Goal: Task Accomplishment & Management: Manage account settings

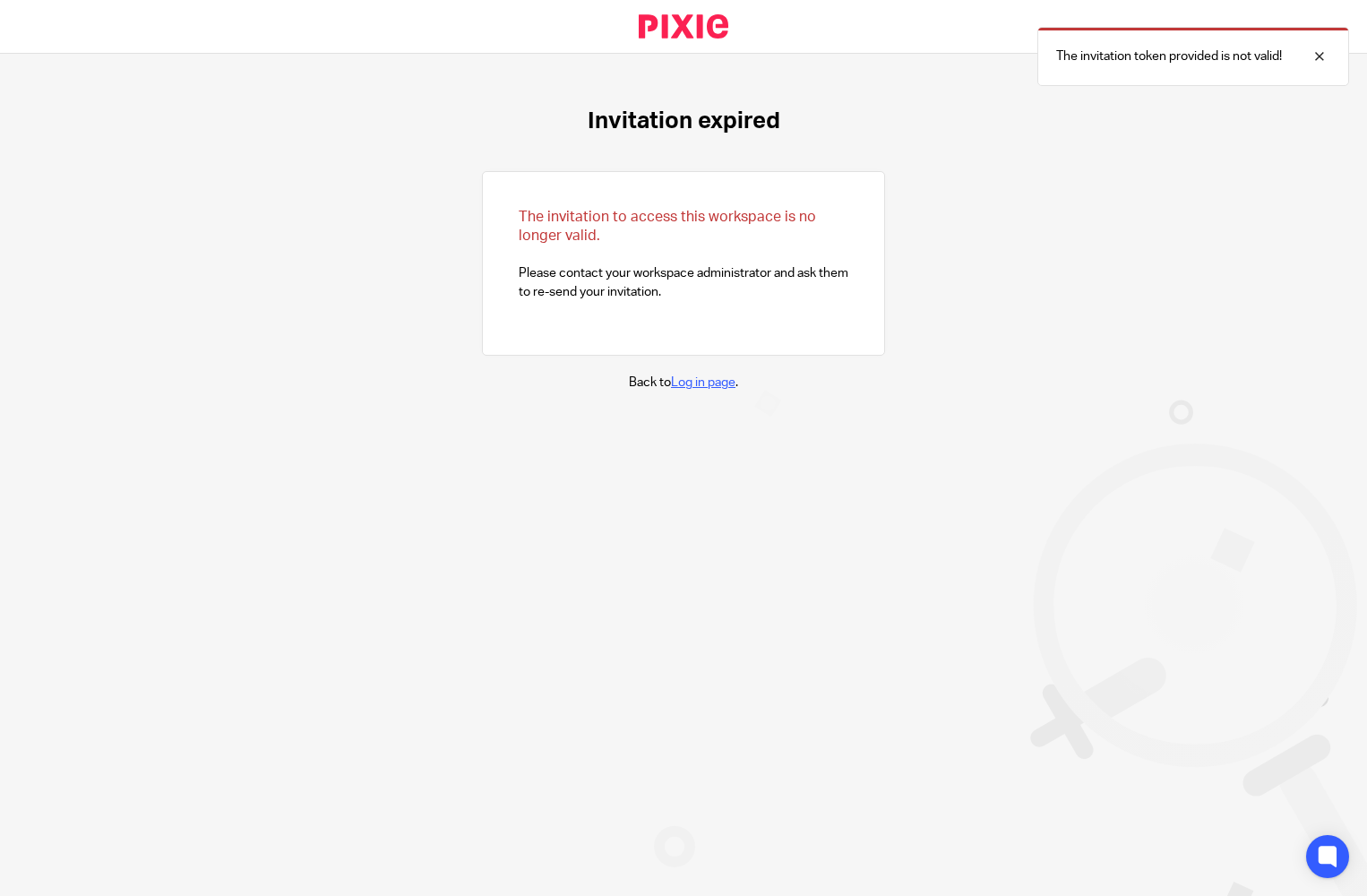
click at [697, 383] on link "Log in page" at bounding box center [703, 382] width 65 height 12
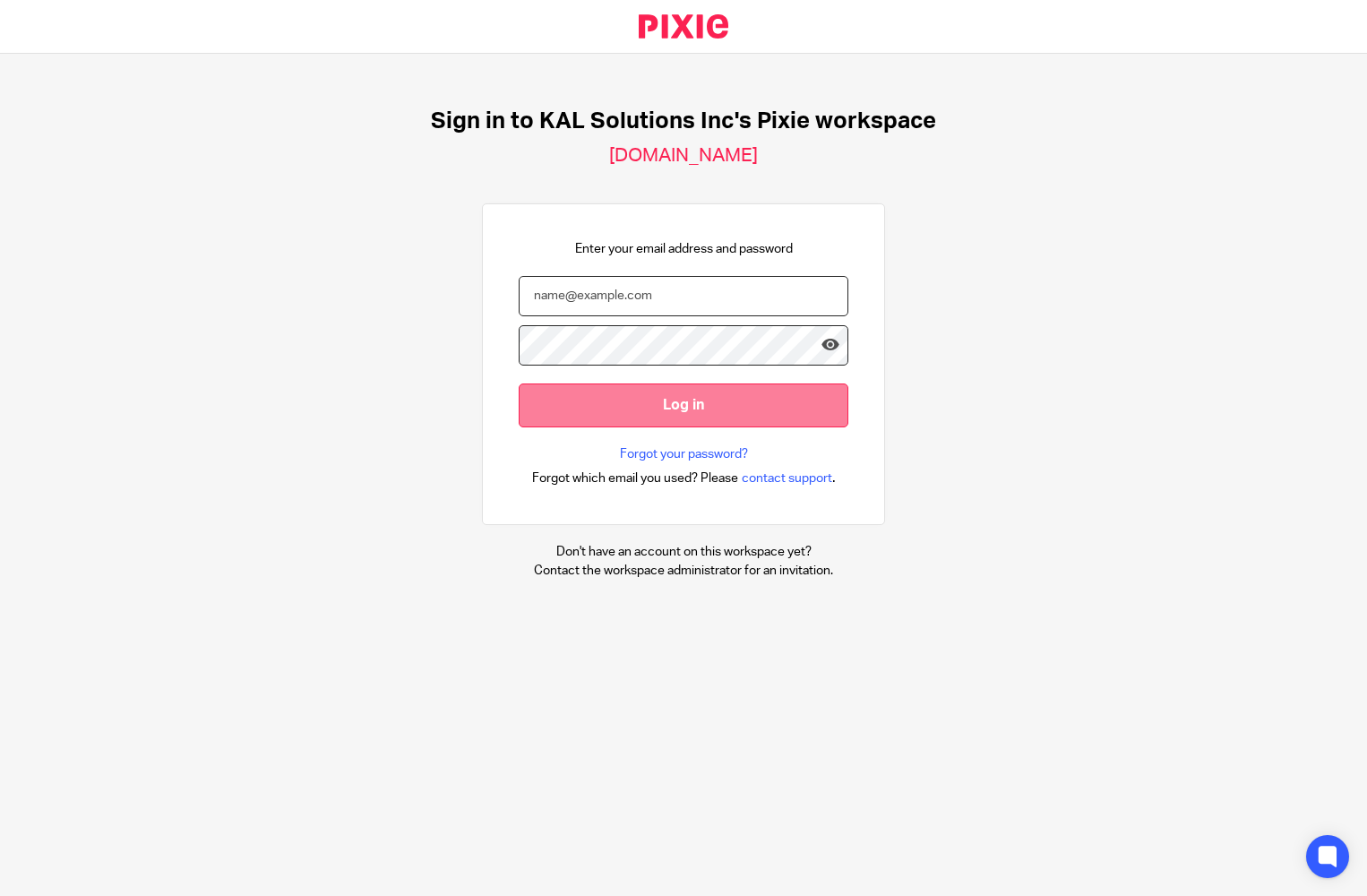
type input "[PERSON_NAME]"
click at [627, 412] on input "Log in" at bounding box center [683, 405] width 329 height 44
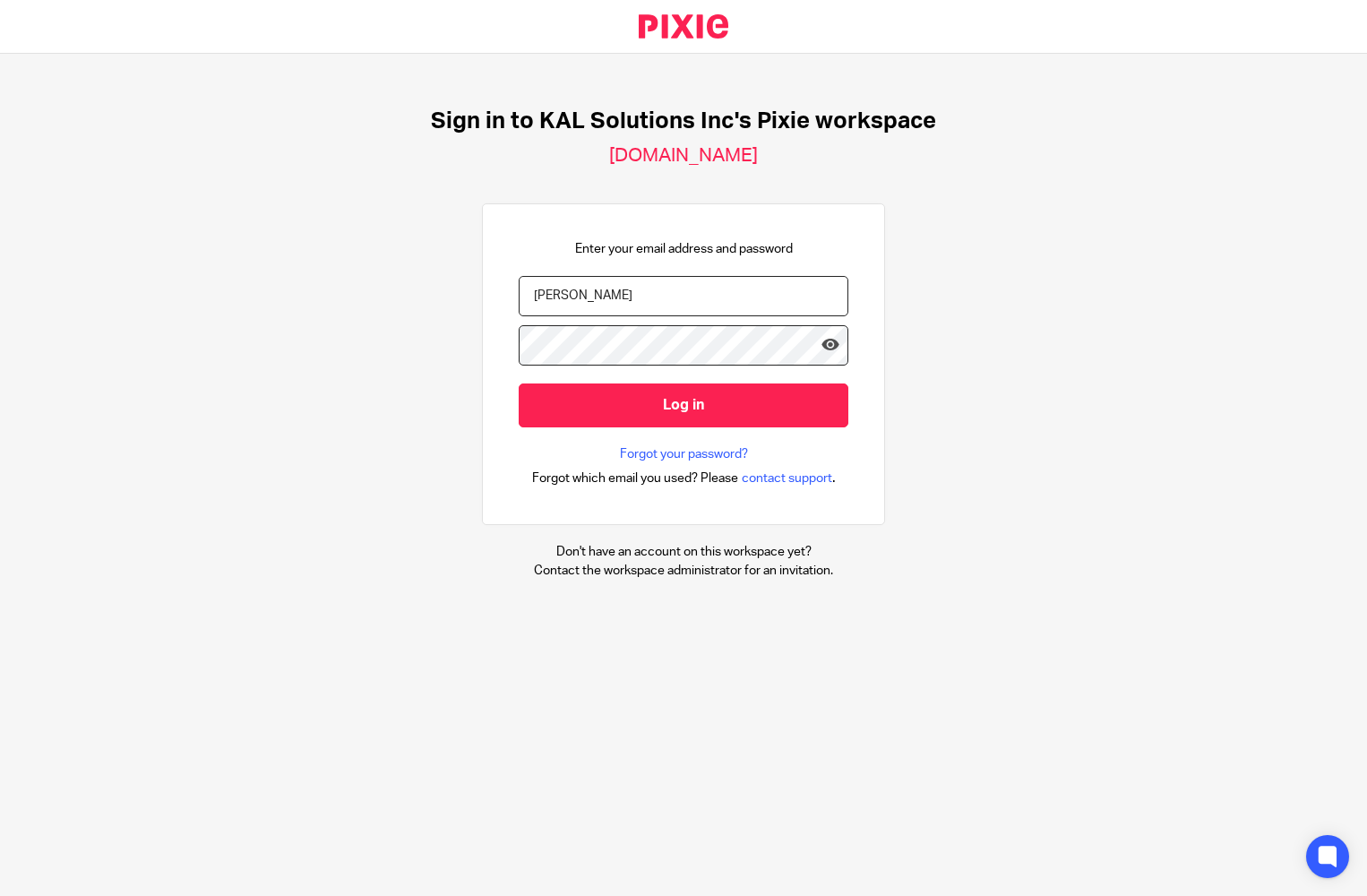
click at [623, 295] on input "Matchett" at bounding box center [683, 296] width 329 height 40
drag, startPoint x: 623, startPoint y: 295, endPoint x: 466, endPoint y: 295, distance: 157.0
click at [466, 295] on div "Sign in to KAL Solutions Inc's Pixie workspace kal-solutions-inc.usepixie.net E…" at bounding box center [684, 344] width 1367 height 580
type input "bookkeeper@kalsolutions.ca"
click at [518, 383] on input "Log in" at bounding box center [683, 405] width 329 height 44
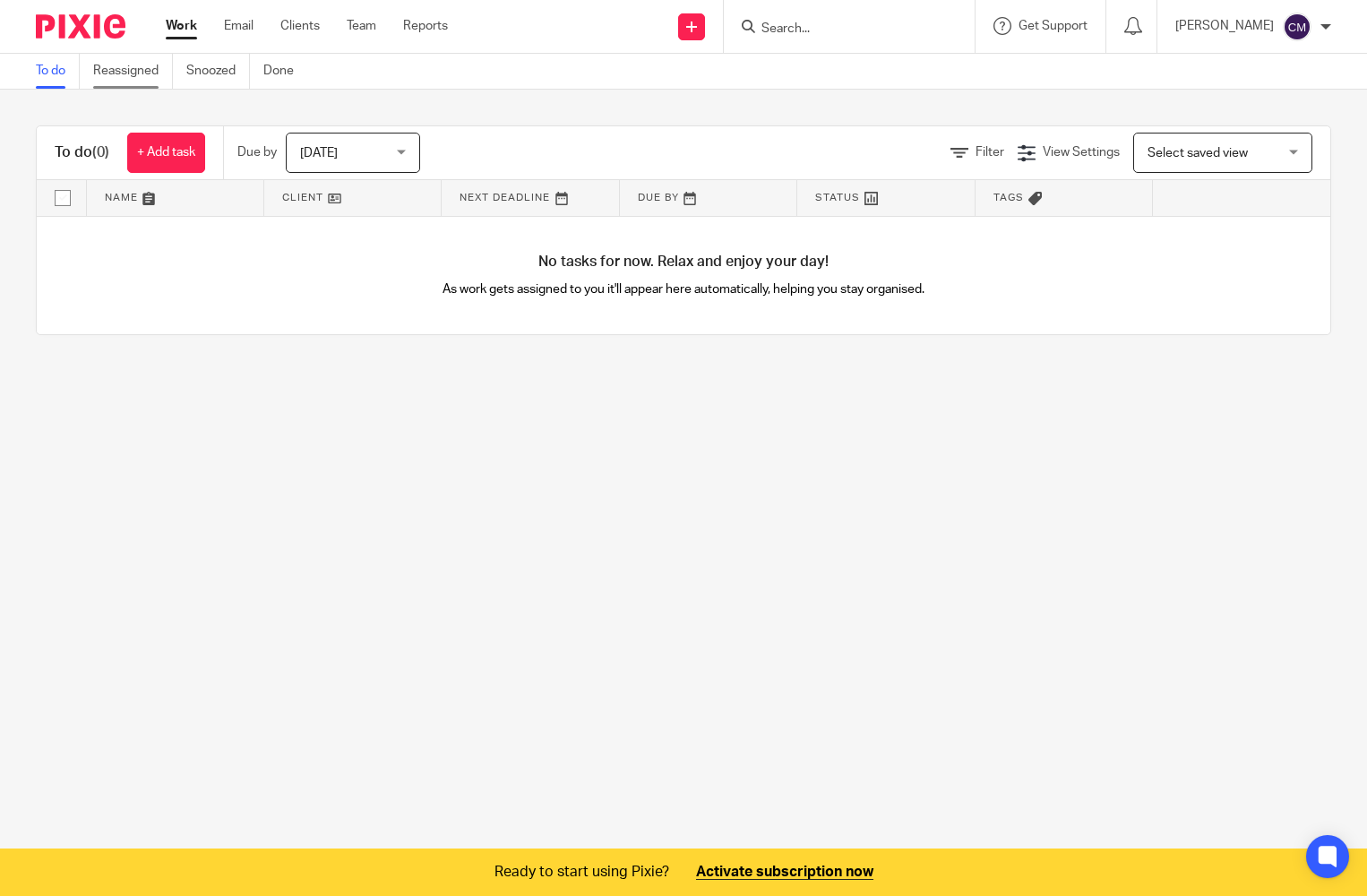
click at [152, 71] on link "Reassigned" at bounding box center [133, 71] width 80 height 35
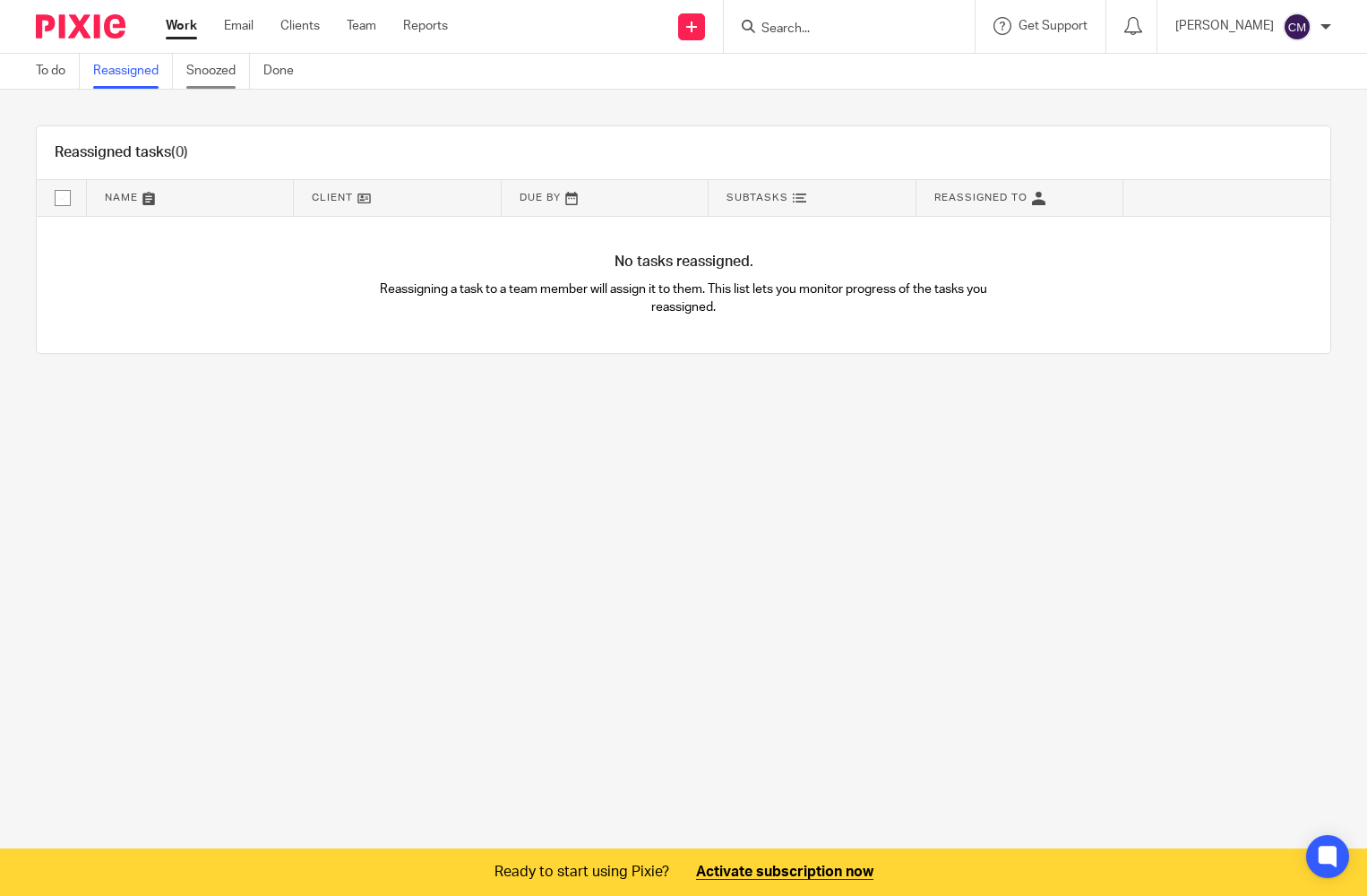
click at [198, 65] on link "Snoozed" at bounding box center [217, 71] width 64 height 35
click at [295, 18] on link "Clients" at bounding box center [300, 26] width 40 height 18
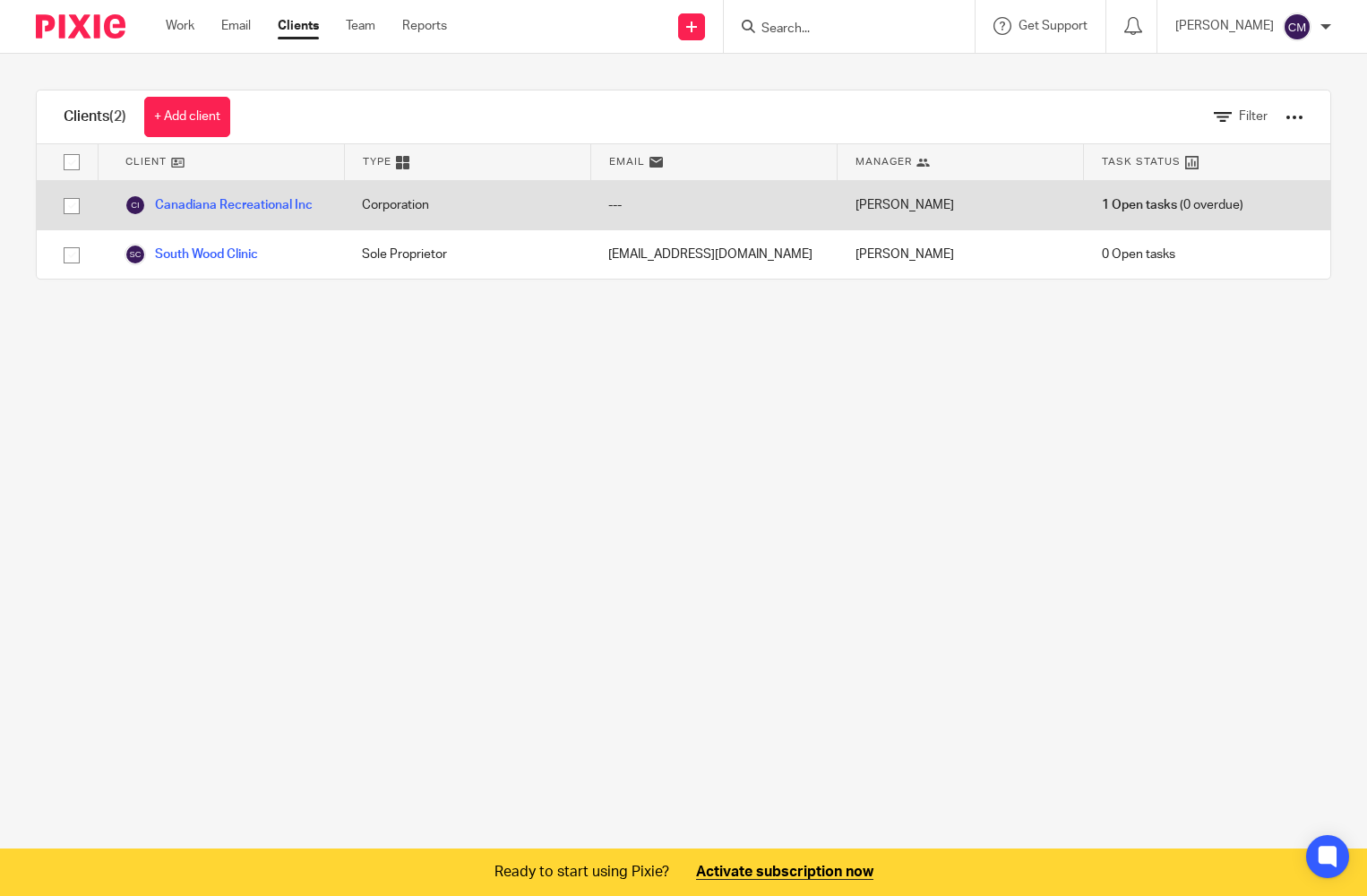
click at [1143, 204] on span "1 Open tasks" at bounding box center [1139, 205] width 75 height 18
click at [209, 203] on link "Canadiana Recreational Inc" at bounding box center [218, 205] width 188 height 22
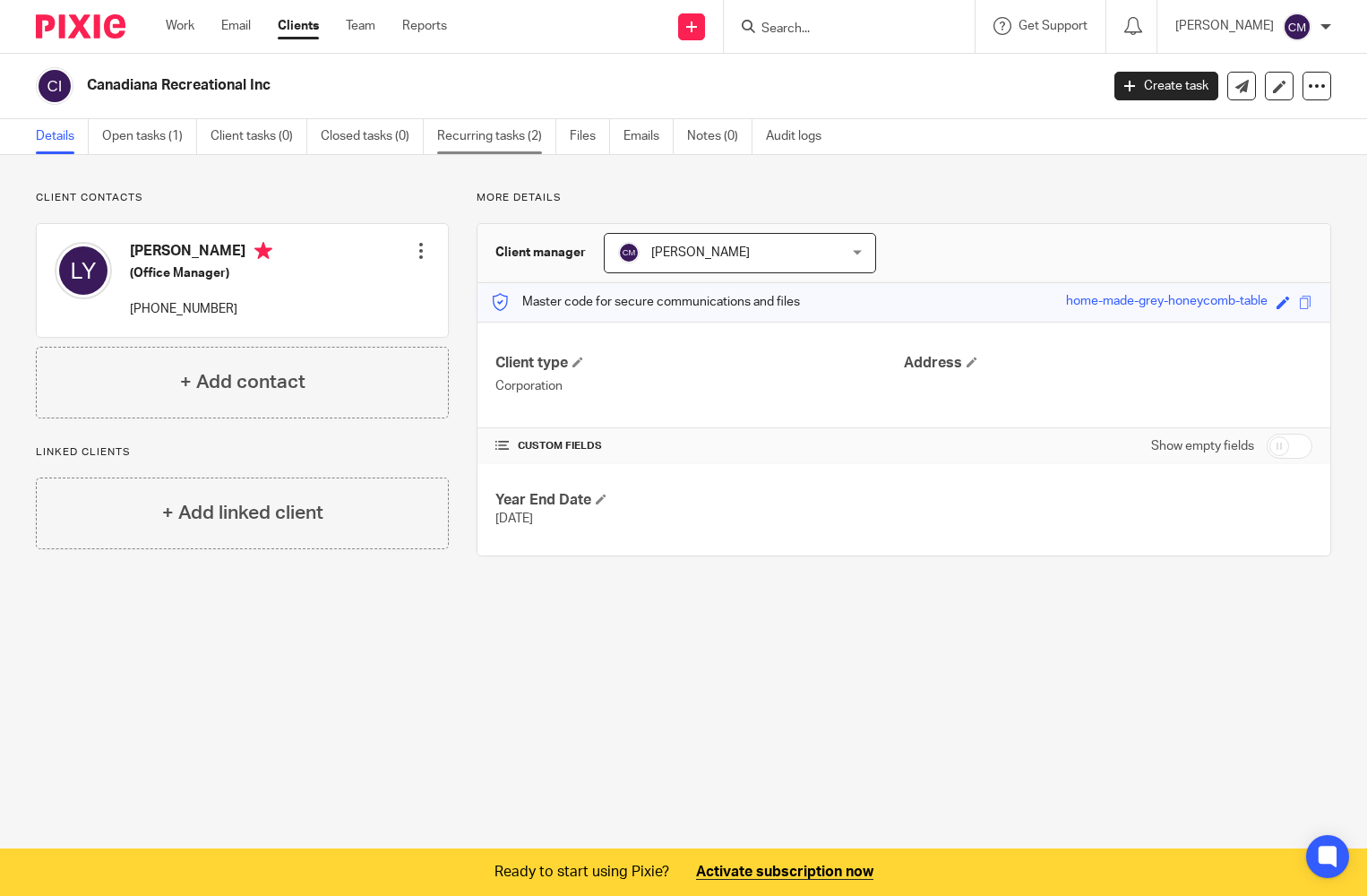
click at [496, 141] on link "Recurring tasks (2)" at bounding box center [497, 137] width 120 height 35
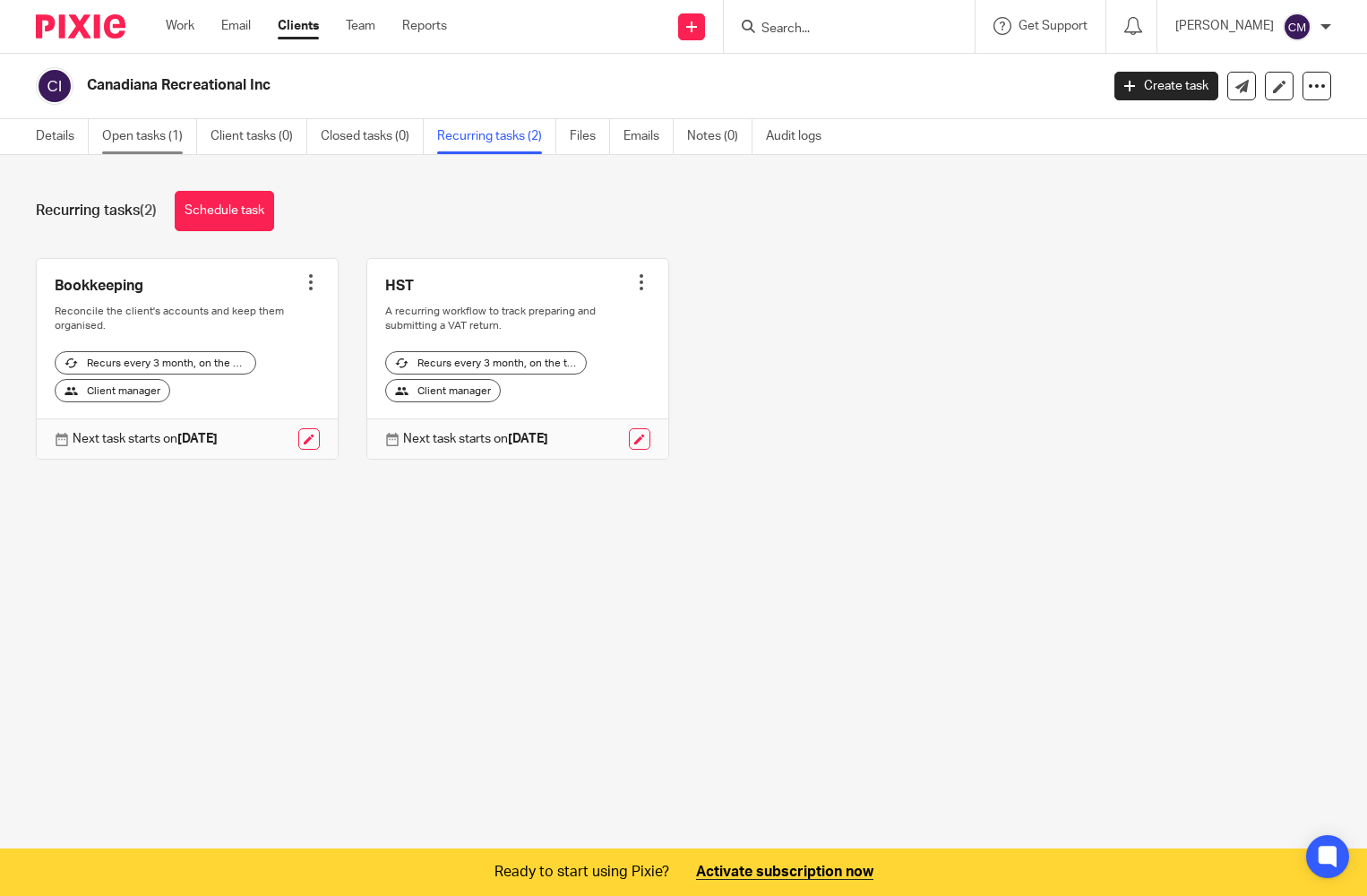
click at [139, 121] on link "Open tasks (1)" at bounding box center [150, 137] width 95 height 35
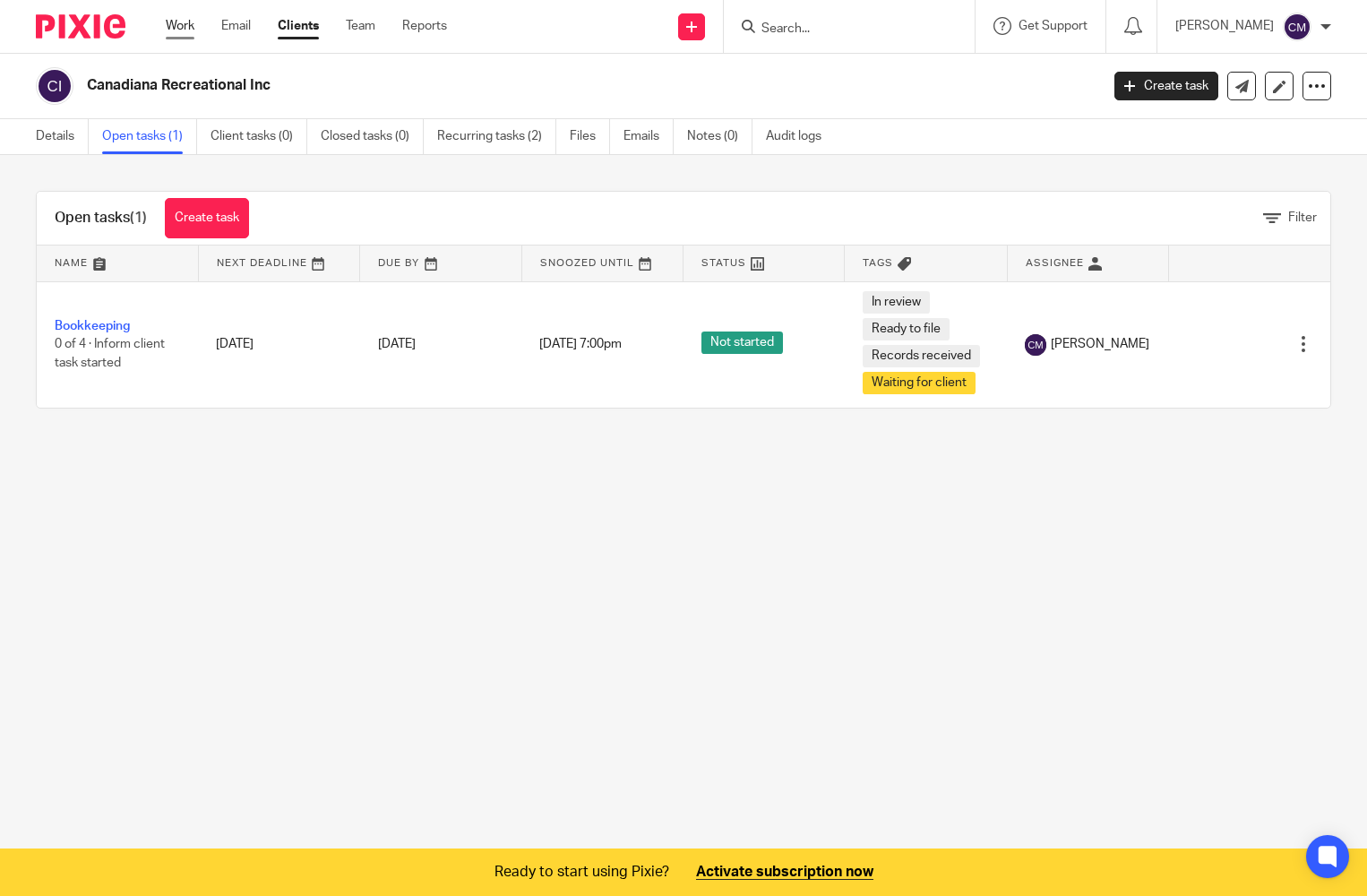
click at [193, 30] on link "Work" at bounding box center [180, 26] width 28 height 18
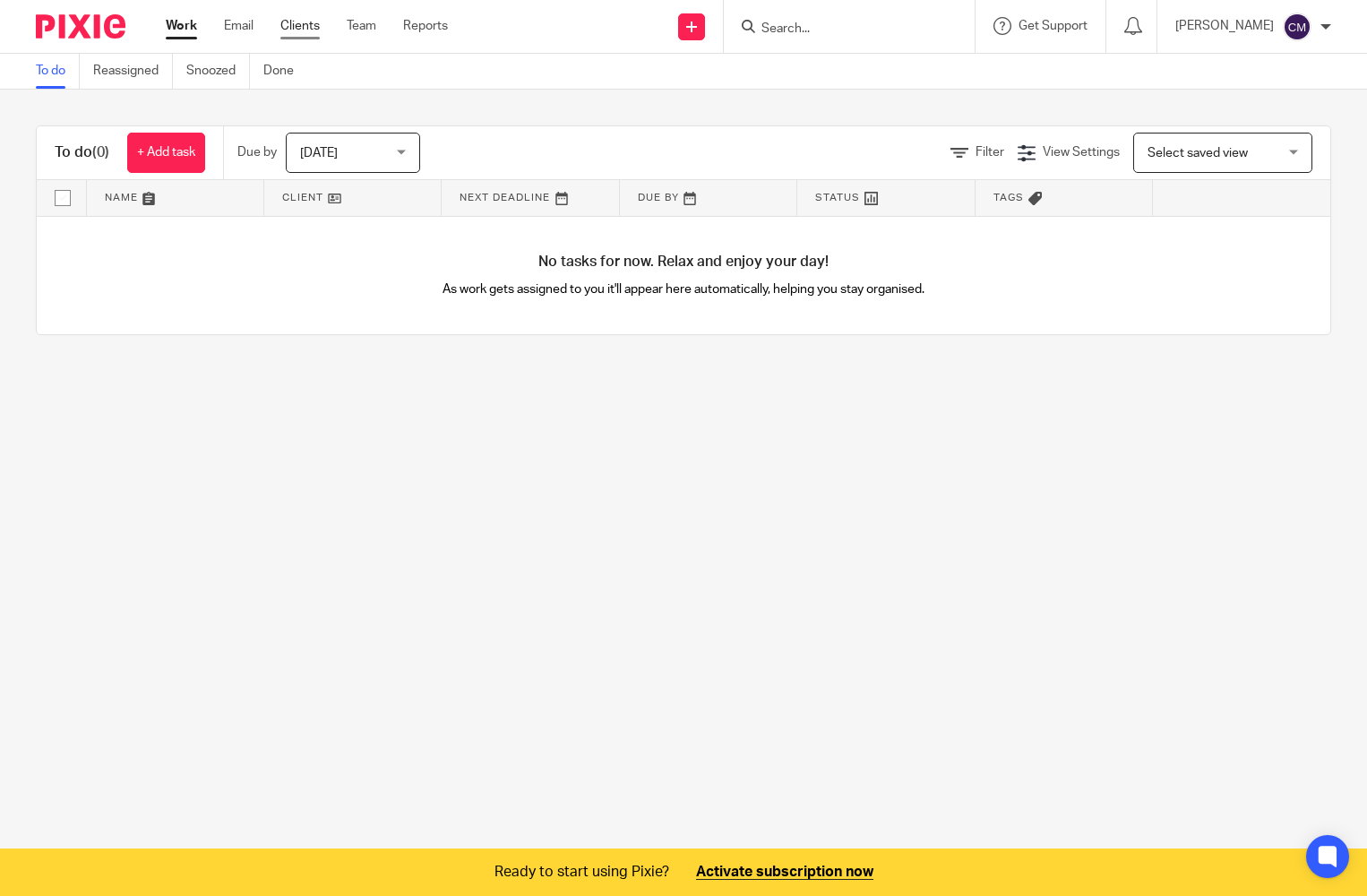
click at [283, 25] on link "Clients" at bounding box center [300, 26] width 40 height 18
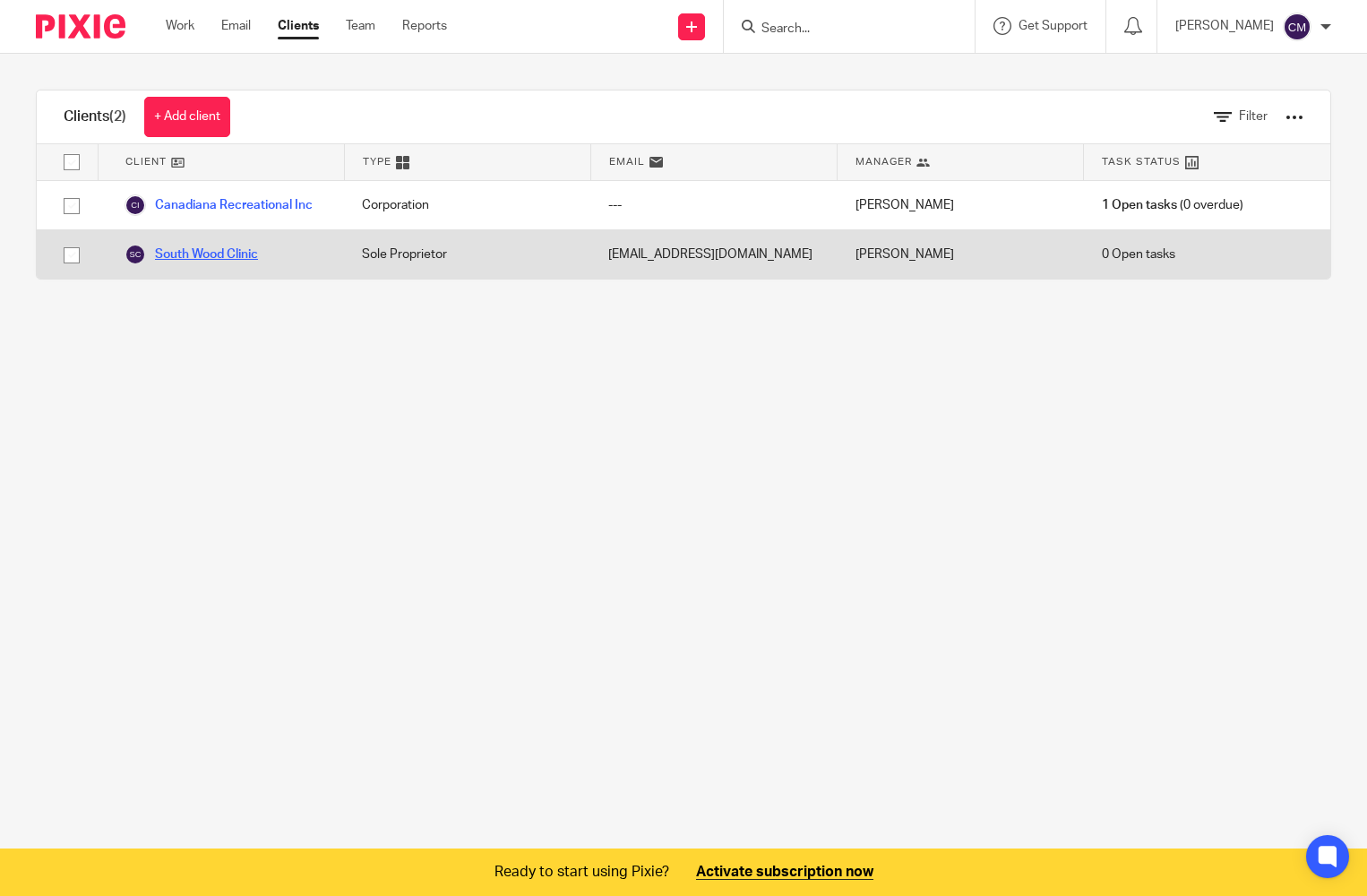
click at [232, 252] on link "South Wood Clinic" at bounding box center [191, 254] width 134 height 22
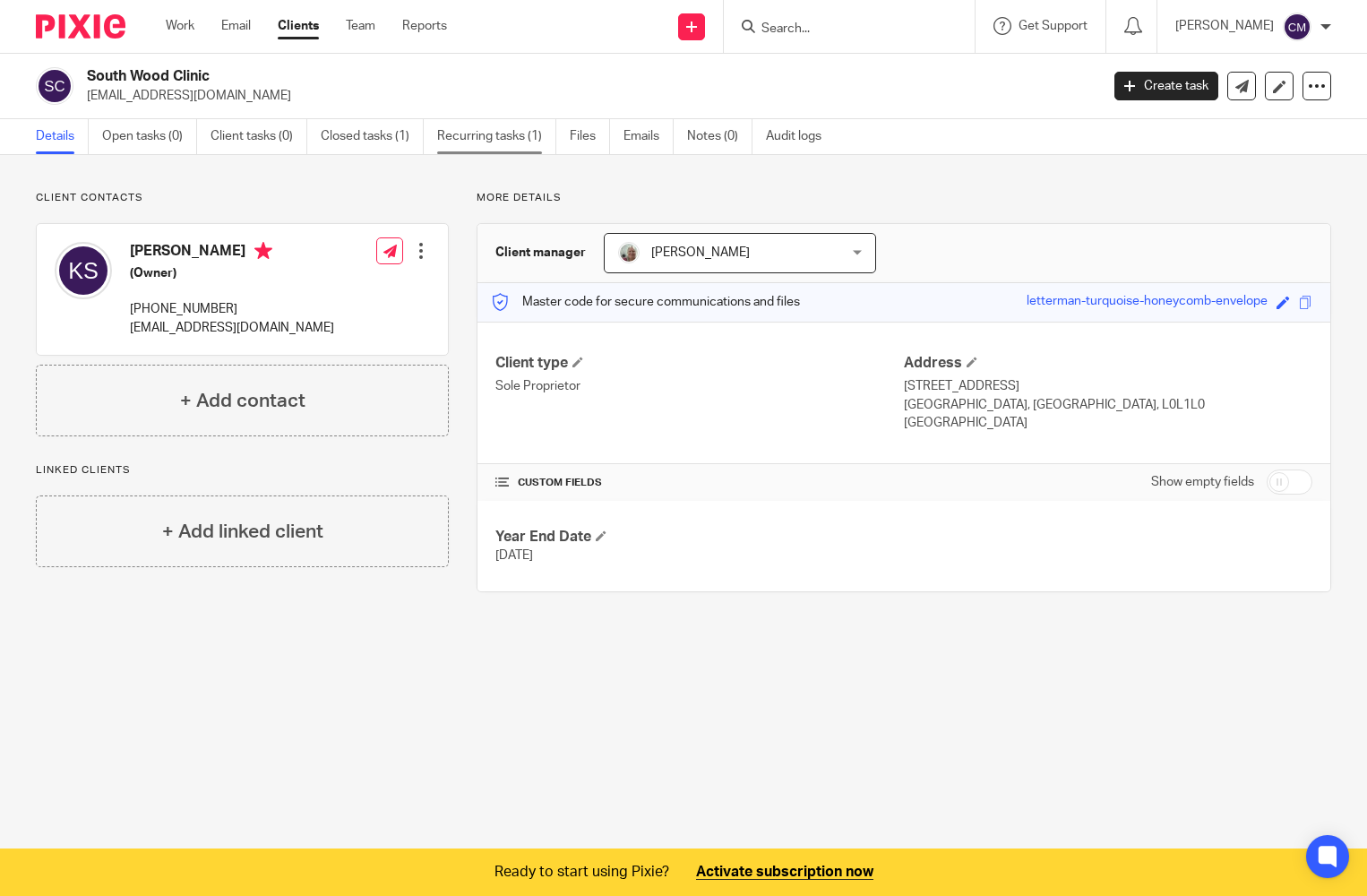
click at [539, 138] on link "Recurring tasks (1)" at bounding box center [497, 137] width 120 height 35
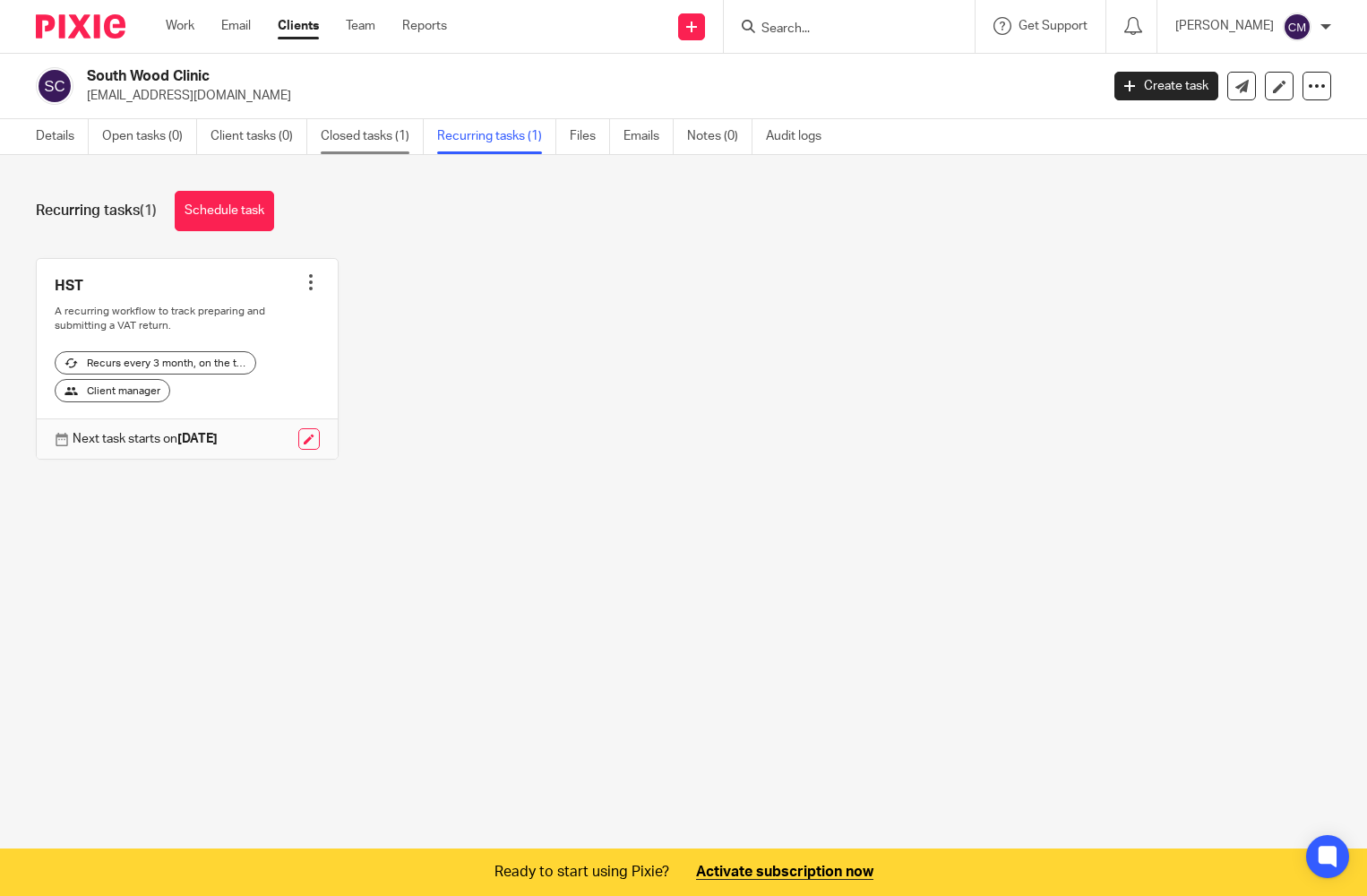
click at [343, 140] on link "Closed tasks (1)" at bounding box center [372, 137] width 103 height 35
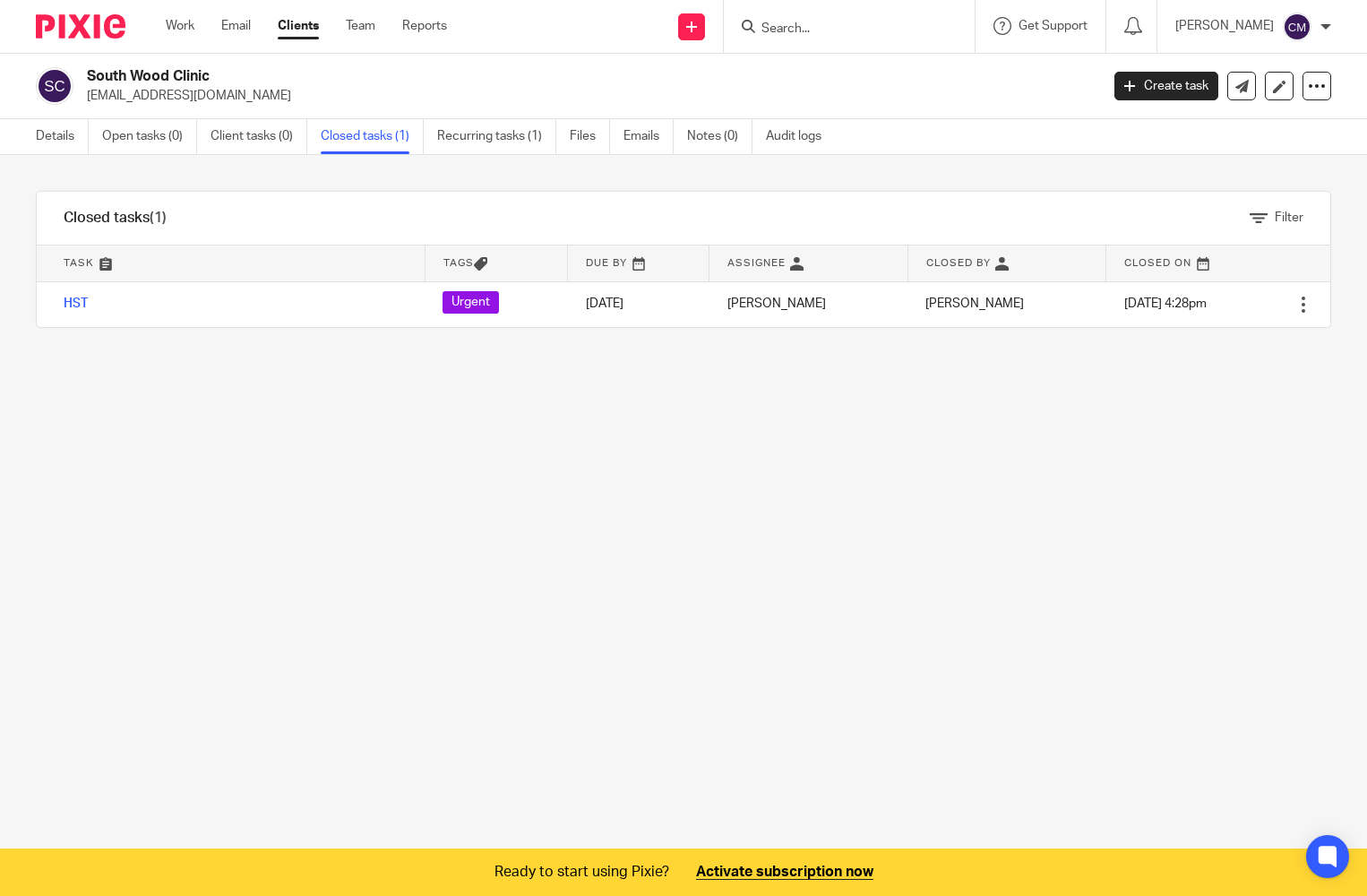
click at [279, 24] on ul "Work Email Clients Team Reports" at bounding box center [320, 26] width 309 height 18
click at [363, 23] on link "Team" at bounding box center [360, 26] width 29 height 18
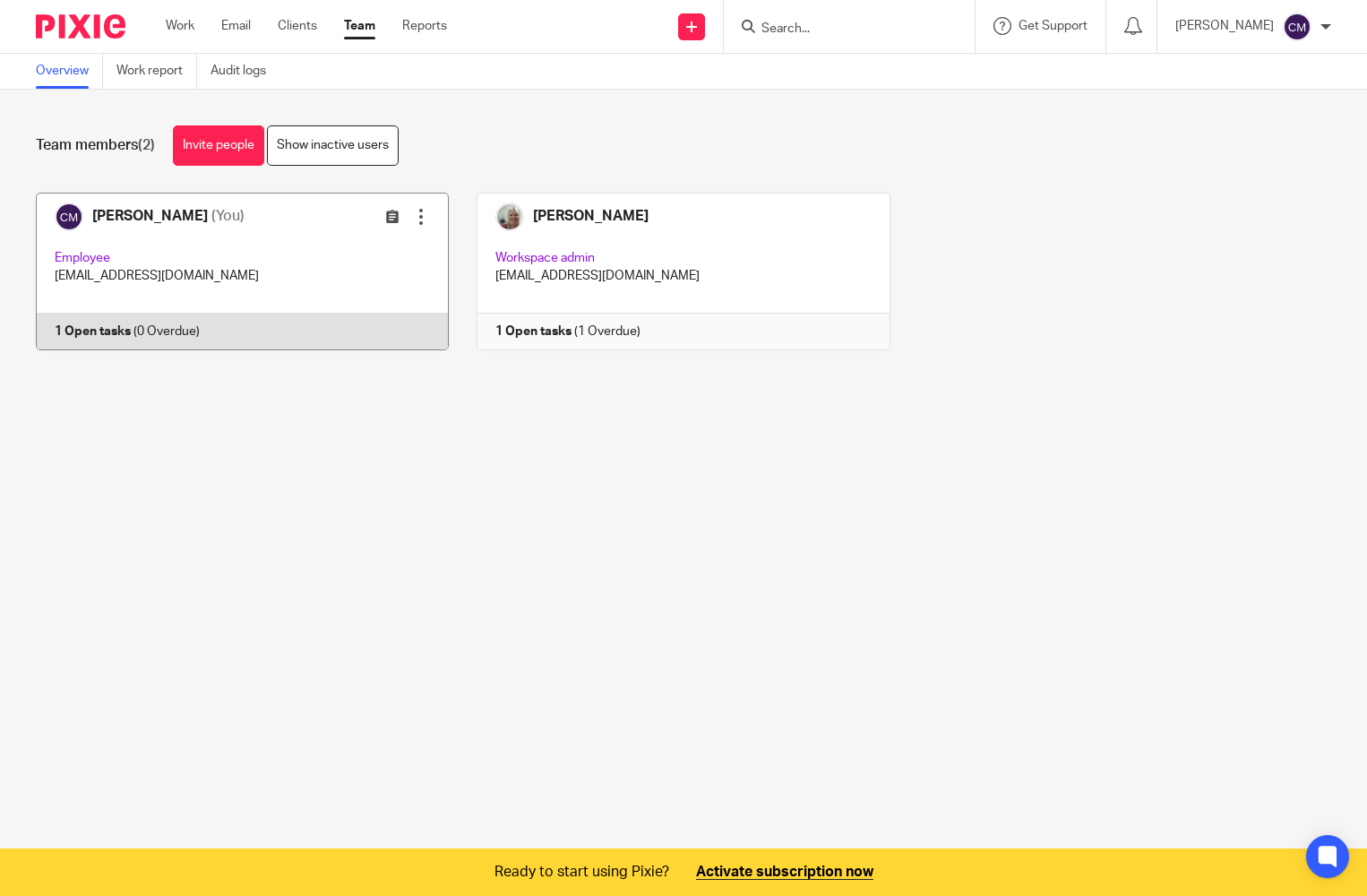
click at [267, 256] on link at bounding box center [228, 271] width 440 height 158
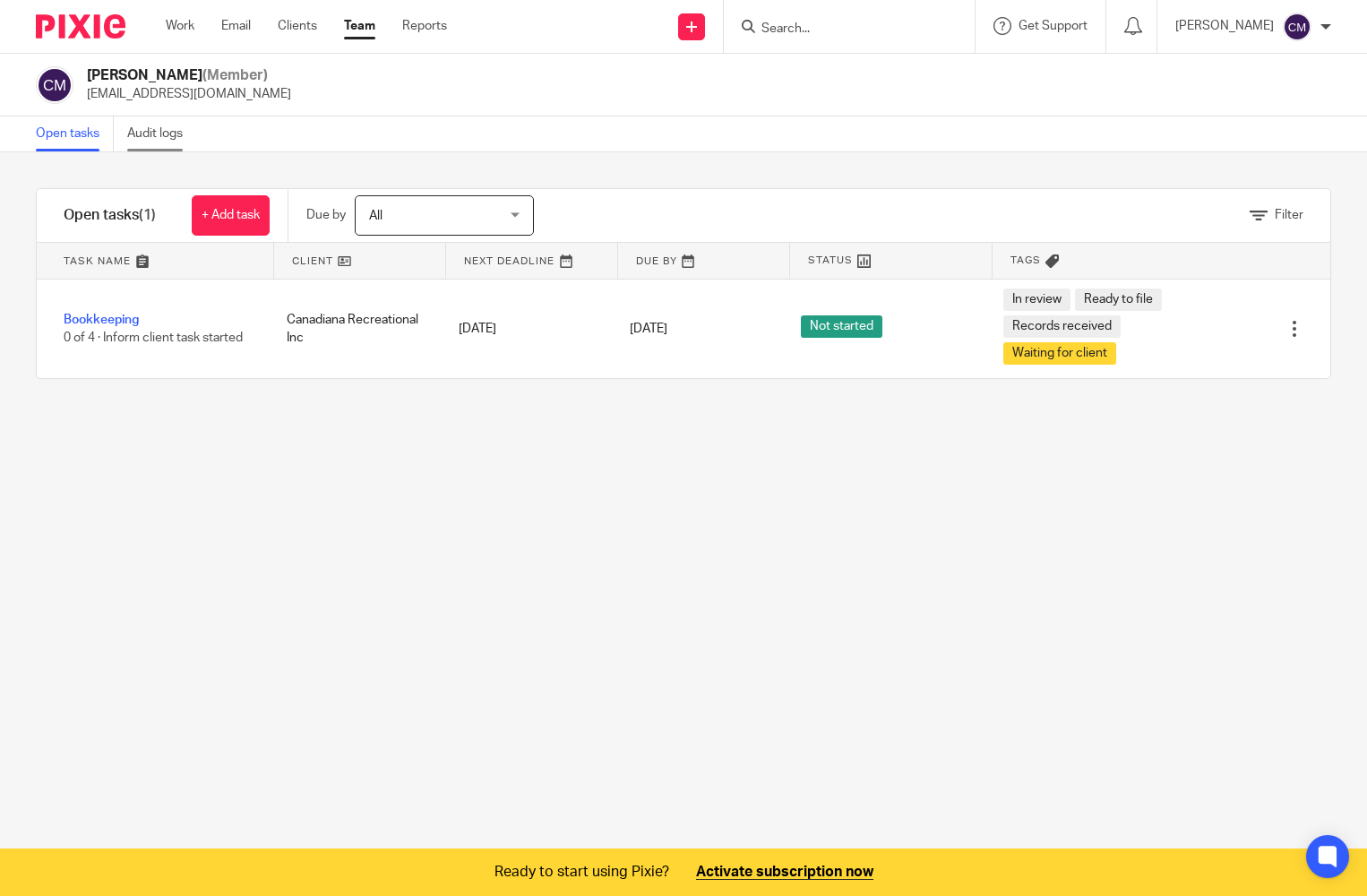
click at [152, 142] on link "Audit logs" at bounding box center [161, 134] width 69 height 35
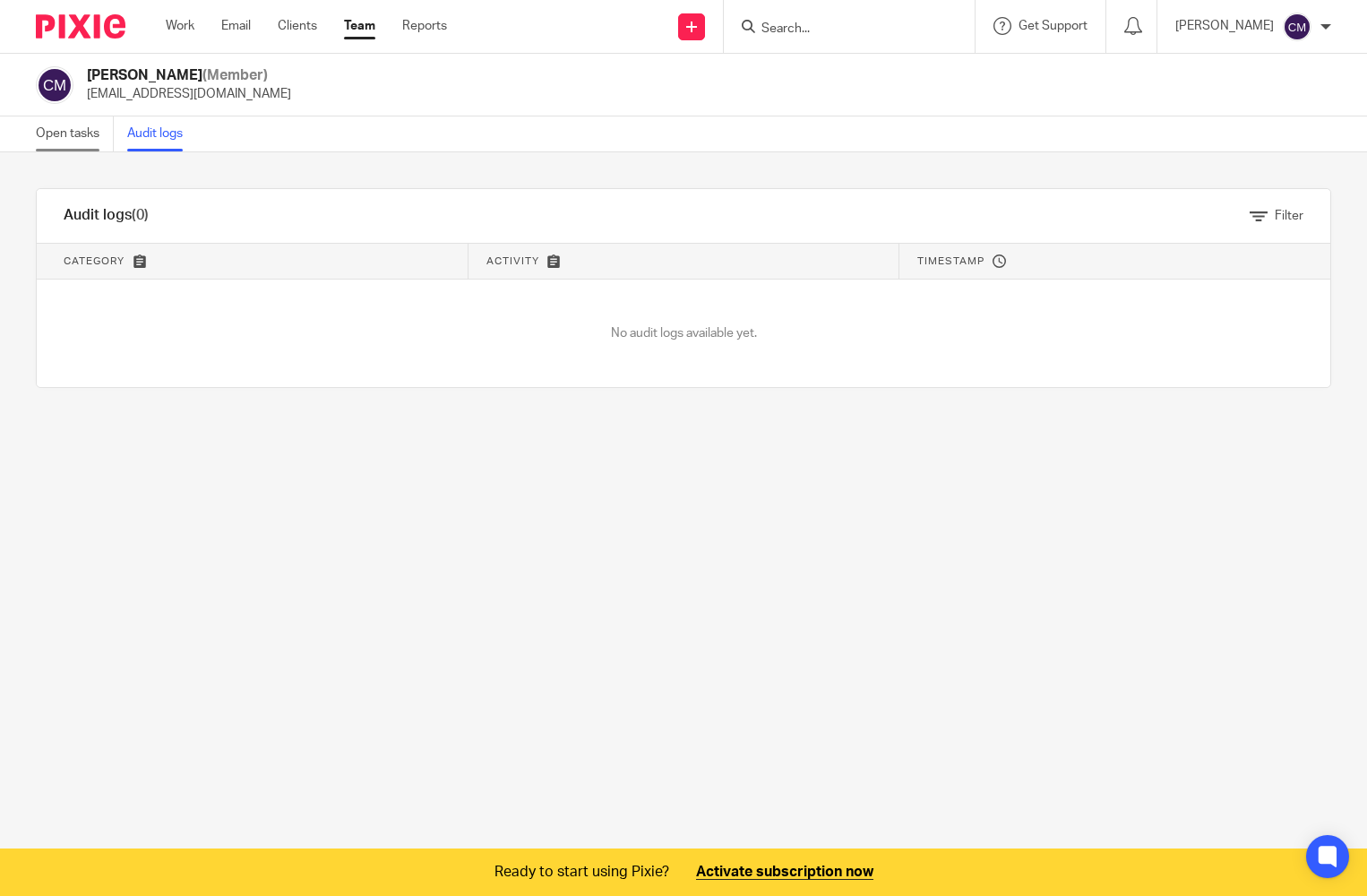
click at [83, 138] on link "Open tasks" at bounding box center [75, 134] width 78 height 35
